Goal: Navigation & Orientation: Find specific page/section

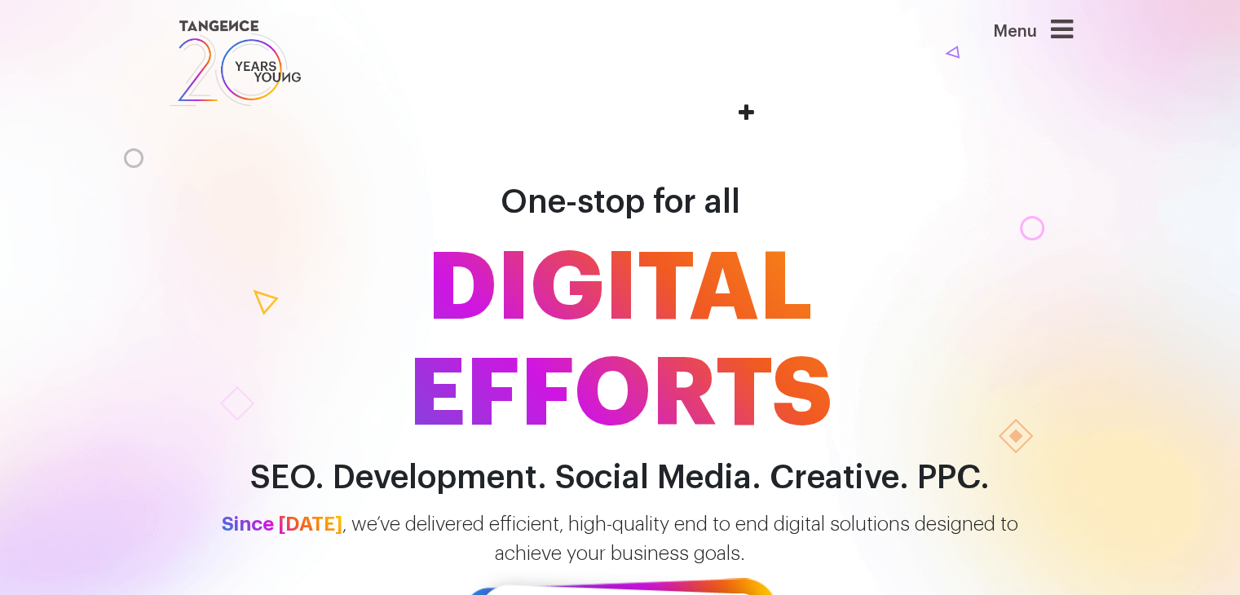
click at [1067, 36] on icon at bounding box center [1062, 29] width 22 height 26
click at [1069, 33] on icon at bounding box center [1062, 29] width 22 height 26
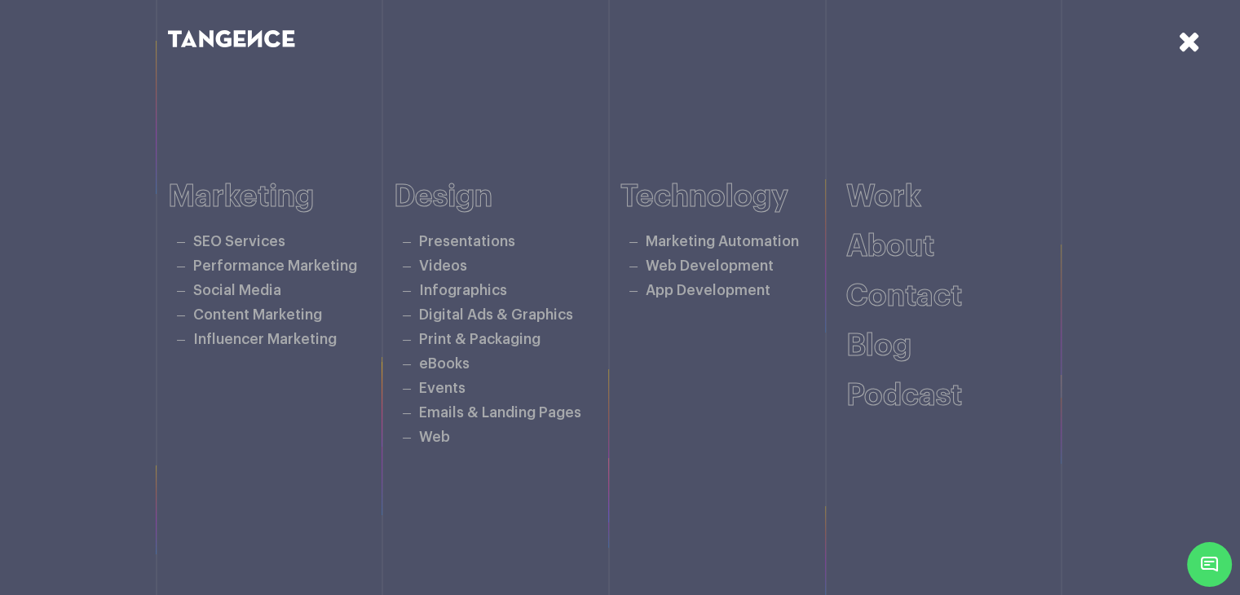
scroll to position [346, 0]
click at [1179, 49] on icon at bounding box center [1189, 41] width 23 height 29
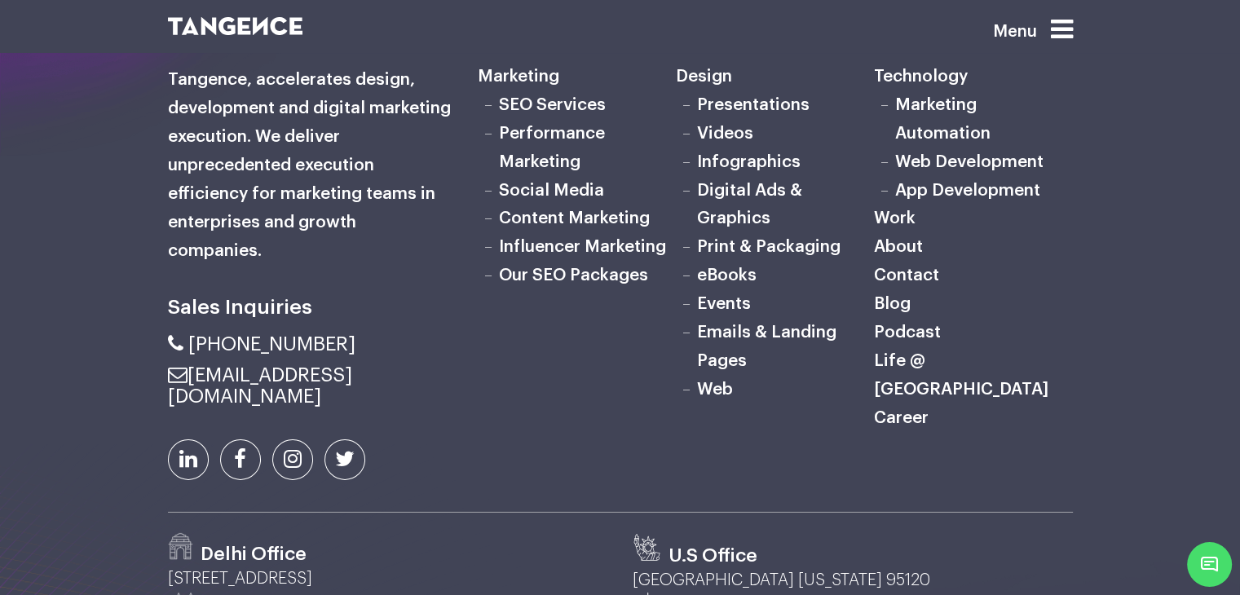
scroll to position [5182, 0]
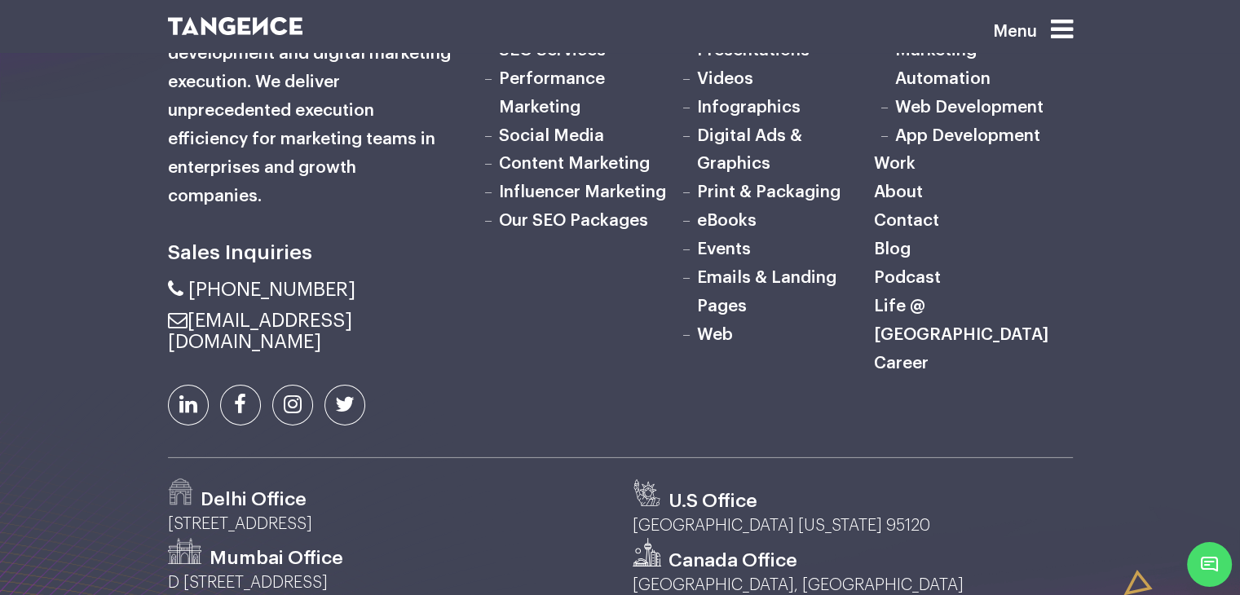
click at [915, 372] on link "Career" at bounding box center [901, 363] width 55 height 17
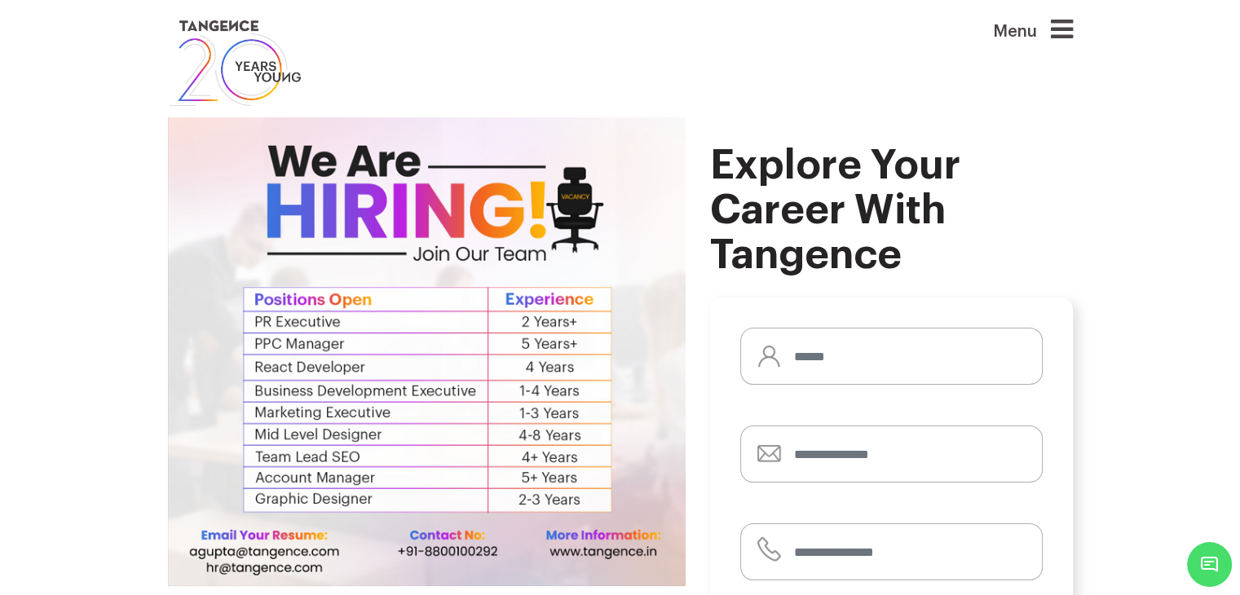
scroll to position [1466, 0]
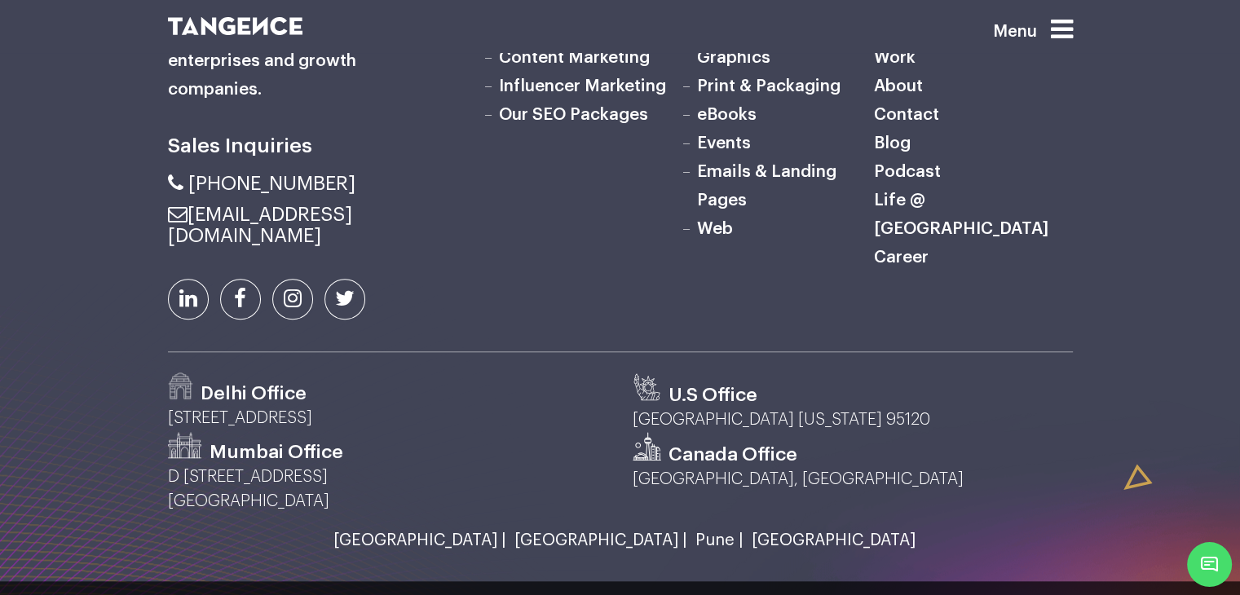
drag, startPoint x: 1249, startPoint y: 49, endPoint x: 1236, endPoint y: 571, distance: 521.8
